Goal: Navigation & Orientation: Find specific page/section

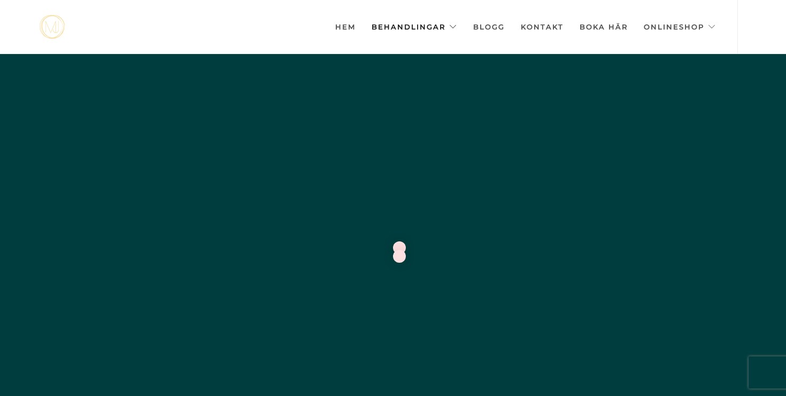
scroll to position [0, -5348]
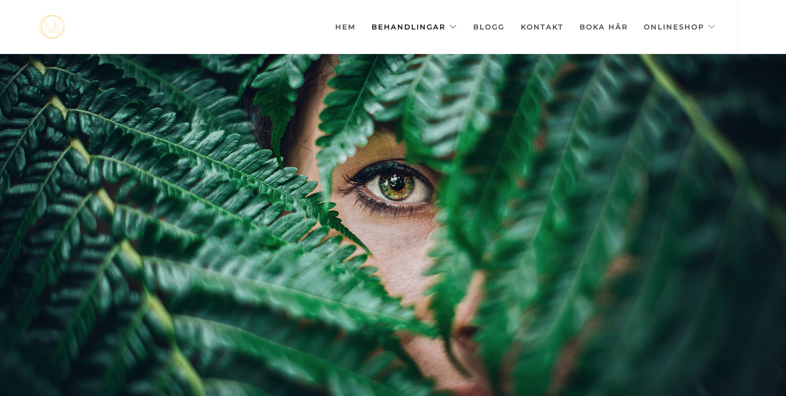
click at [417, 26] on link "Behandlingar" at bounding box center [415, 26] width 86 height 53
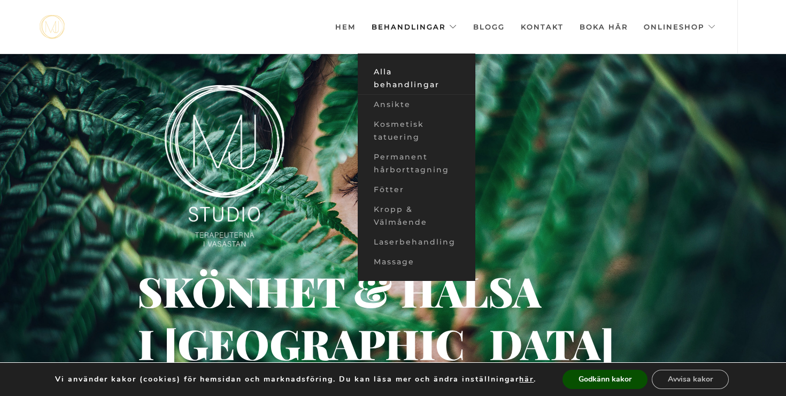
click at [385, 85] on link "Alla behandlingar" at bounding box center [417, 78] width 118 height 33
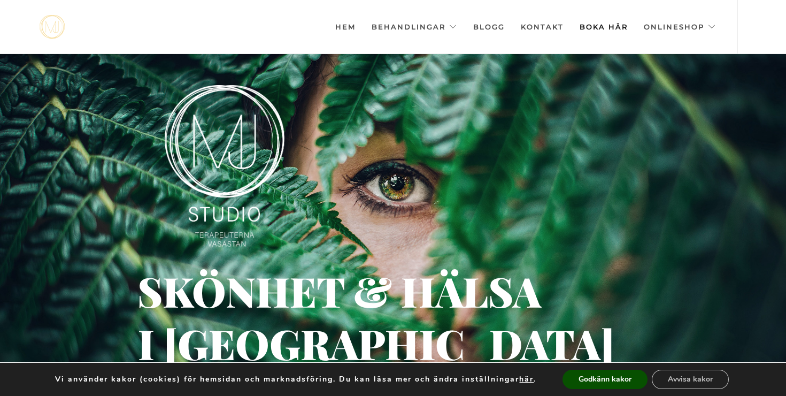
click at [616, 22] on link "Boka här" at bounding box center [604, 26] width 48 height 53
